Goal: Task Accomplishment & Management: Complete application form

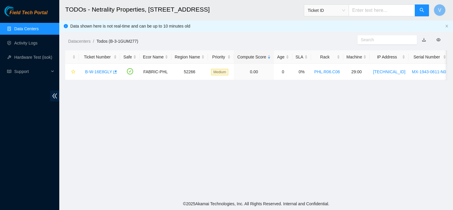
scroll to position [7, 0]
click at [101, 74] on div "B-W-16E8GLY" at bounding box center [99, 71] width 35 height 9
click at [103, 69] on link "B-W-16E8GLY" at bounding box center [98, 71] width 27 height 5
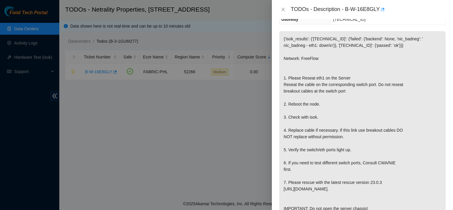
scroll to position [0, 0]
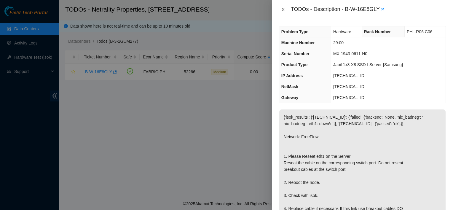
click at [286, 9] on button "Close" at bounding box center [283, 10] width 8 height 6
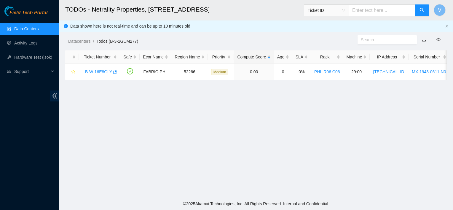
click at [158, 136] on main "TODOs - Netrality Properties, 401 N. Broad (Philadelphia) Ticket ID V Data show…" at bounding box center [256, 99] width 394 height 198
click at [112, 73] on icon "button" at bounding box center [114, 72] width 4 height 4
click at [34, 28] on link "Data Centers" at bounding box center [26, 28] width 24 height 5
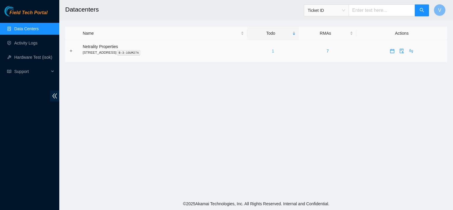
click at [274, 51] on link "1" at bounding box center [273, 51] width 2 height 5
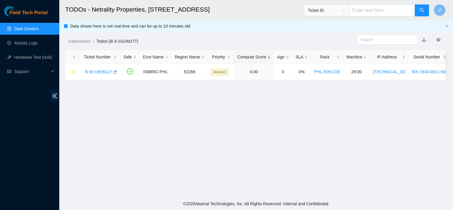
click at [39, 26] on link "Data Centers" at bounding box center [26, 28] width 24 height 5
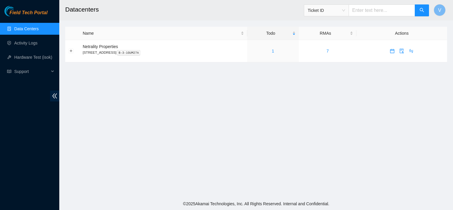
click at [24, 26] on link "Data Centers" at bounding box center [26, 28] width 24 height 5
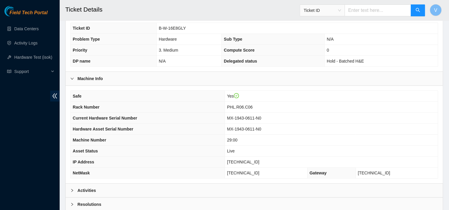
scroll to position [191, 0]
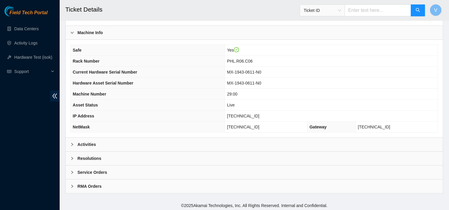
click at [206, 138] on div "Activities" at bounding box center [254, 145] width 377 height 14
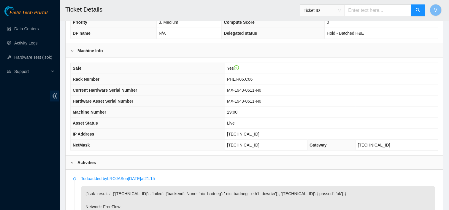
scroll to position [172, 0]
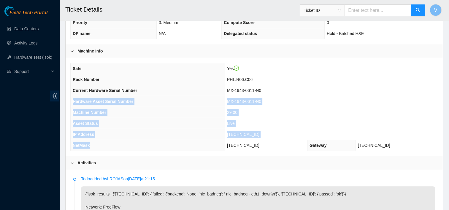
drag, startPoint x: 206, startPoint y: 138, endPoint x: 326, endPoint y: 94, distance: 128.4
click at [326, 94] on tbody "Safe Yes Rack Number PHL.R06.C06 Current Hardware Serial Number MX-1943-0611-N0…" at bounding box center [254, 106] width 367 height 87
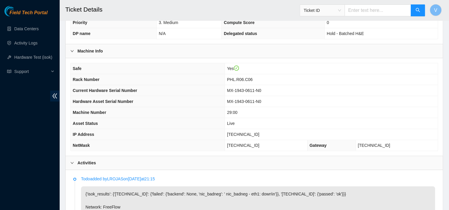
click at [306, 76] on td "PHL.R06.C06" at bounding box center [331, 79] width 213 height 11
click at [270, 113] on td "29:00" at bounding box center [331, 112] width 213 height 11
click at [251, 132] on span "[TECHNICAL_ID]" at bounding box center [243, 134] width 32 height 5
copy span "[TECHNICAL_ID]"
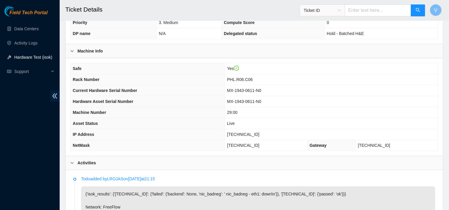
click at [245, 164] on div "Activities" at bounding box center [254, 163] width 377 height 14
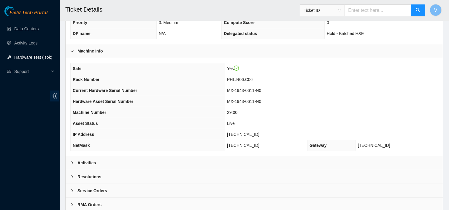
click at [227, 160] on div "Activities" at bounding box center [254, 163] width 377 height 14
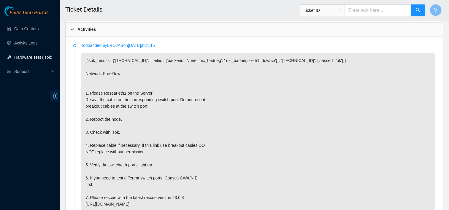
scroll to position [308, 0]
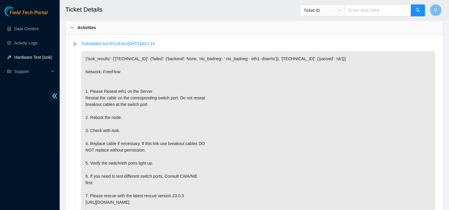
click at [206, 117] on p "{'isok_results': {'[TECHNICAL_ID]': {'failed': {'backend': None, 'nic_badneg': …" at bounding box center [258, 140] width 354 height 179
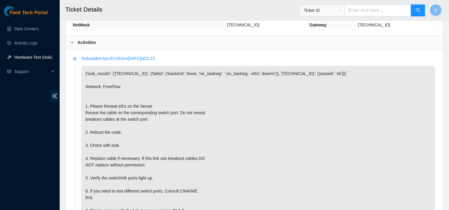
scroll to position [281, 0]
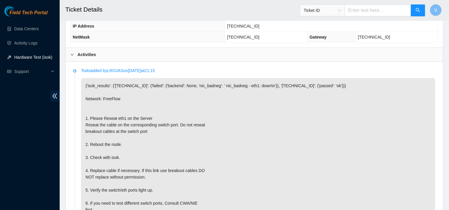
click at [98, 51] on div "Activities" at bounding box center [254, 55] width 377 height 14
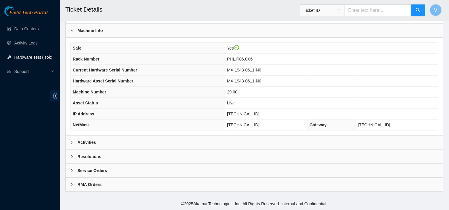
scroll to position [191, 0]
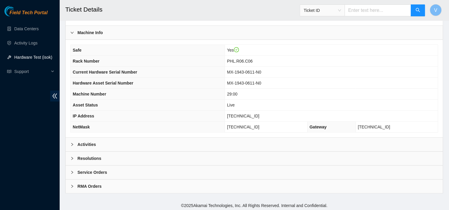
click at [96, 156] on b "Resolutions" at bounding box center [89, 158] width 24 height 7
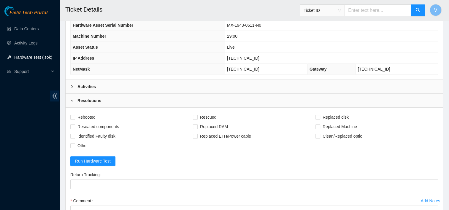
scroll to position [253, 0]
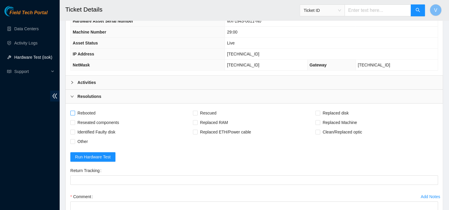
click at [89, 110] on span "Rebooted" at bounding box center [86, 112] width 23 height 9
click at [74, 111] on input "Rebooted" at bounding box center [72, 113] width 4 height 4
checkbox input "true"
click at [72, 120] on input "Reseated components" at bounding box center [72, 122] width 4 height 4
checkbox input "true"
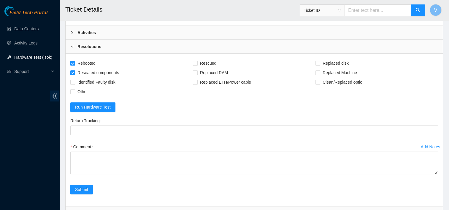
scroll to position [303, 0]
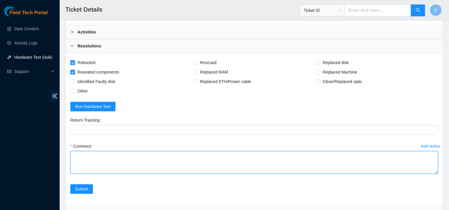
click at [118, 162] on textarea "Comment" at bounding box center [253, 162] width 367 height 23
type textarea "I found the machine in question. I saw the green LED light was not on where the…"
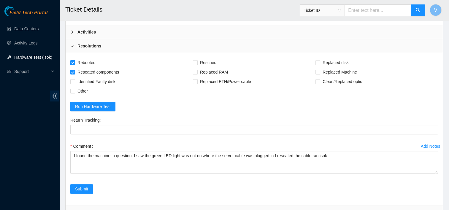
click at [82, 63] on span "Rebooted" at bounding box center [86, 62] width 23 height 9
click at [74, 63] on input "Rebooted" at bounding box center [72, 62] width 4 height 4
checkbox input "false"
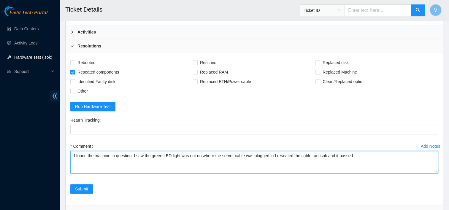
paste textarea "184.25.204.188 : passed: ok"
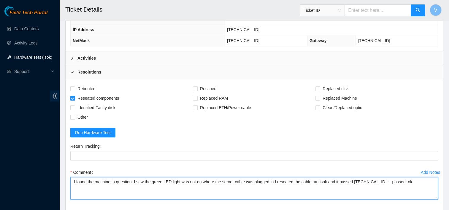
scroll to position [267, 0]
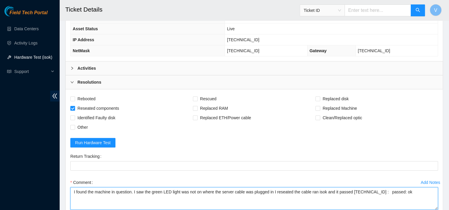
type textarea "I found the machine in question. I saw the green LED light was not on where the…"
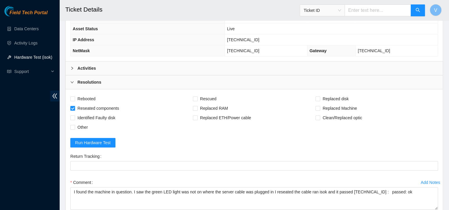
click at [140, 68] on div "Activities" at bounding box center [254, 68] width 377 height 14
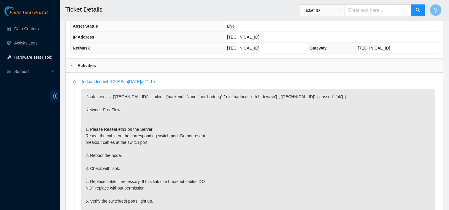
scroll to position [269, 0]
click at [140, 68] on div "Activities" at bounding box center [254, 66] width 377 height 14
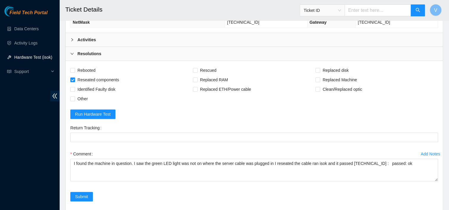
scroll to position [301, 0]
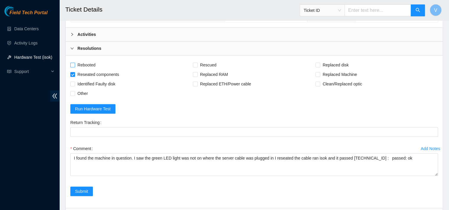
click at [83, 62] on span "Rebooted" at bounding box center [86, 64] width 23 height 9
click at [74, 63] on input "Rebooted" at bounding box center [72, 65] width 4 height 4
checkbox input "true"
click at [85, 190] on span "Submit" at bounding box center [81, 191] width 13 height 7
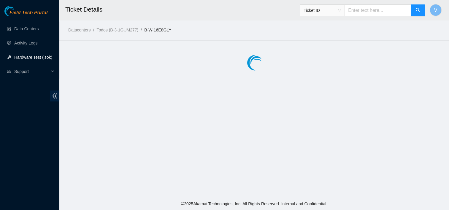
scroll to position [0, 0]
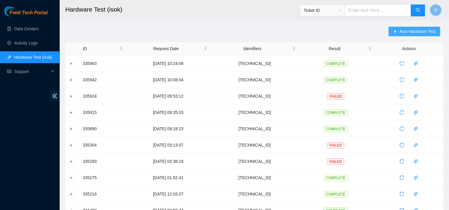
click at [399, 28] on button "Run Hardware Test" at bounding box center [414, 31] width 52 height 9
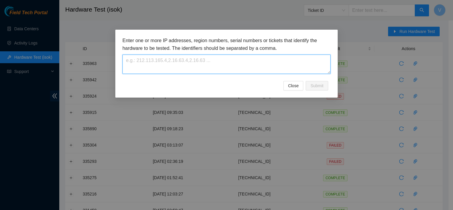
click at [254, 68] on textarea at bounding box center [226, 64] width 208 height 19
paste textarea "[TECHNICAL_ID]"
type textarea "[TECHNICAL_ID]"
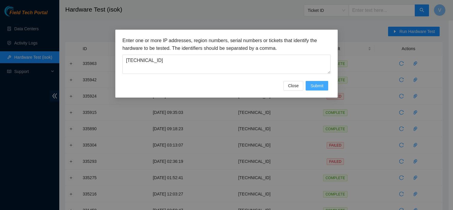
click at [316, 85] on span "Submit" at bounding box center [317, 85] width 13 height 7
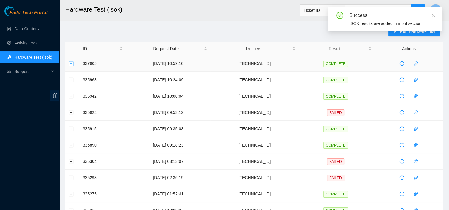
click at [72, 63] on button "Expand row" at bounding box center [71, 63] width 5 height 5
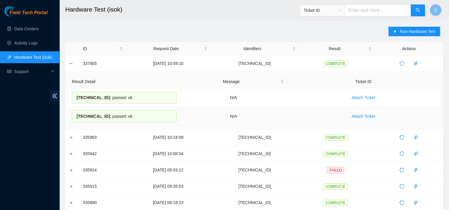
drag, startPoint x: 133, startPoint y: 119, endPoint x: 77, endPoint y: 116, distance: 56.1
click at [77, 116] on div "184.25.204.188 : passed: ok" at bounding box center [124, 116] width 105 height 12
copy div "184.25.204.188 : passed: ok"
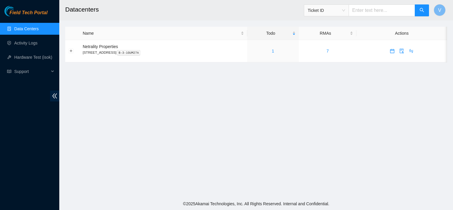
click at [181, 128] on main "Datacenters Ticket ID V Name Todo RMAs Actions Netrality Properties 401 N. Broa…" at bounding box center [256, 99] width 394 height 198
click at [274, 50] on link "1" at bounding box center [273, 51] width 2 height 5
click at [278, 51] on div "1" at bounding box center [273, 51] width 45 height 7
click at [282, 52] on div "1" at bounding box center [273, 51] width 45 height 7
click at [274, 52] on link "1" at bounding box center [273, 51] width 2 height 5
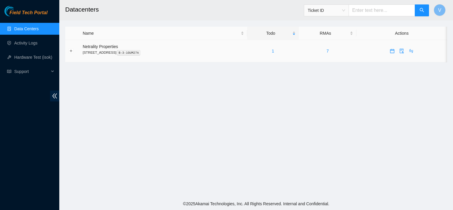
click at [274, 52] on link "1" at bounding box center [273, 51] width 2 height 5
click at [14, 43] on link "Activity Logs" at bounding box center [25, 43] width 23 height 5
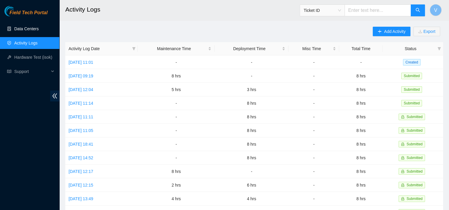
click at [25, 31] on link "Data Centers" at bounding box center [26, 28] width 24 height 5
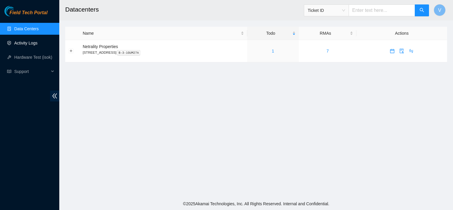
click at [30, 44] on link "Activity Logs" at bounding box center [25, 43] width 23 height 5
